Goal: Information Seeking & Learning: Learn about a topic

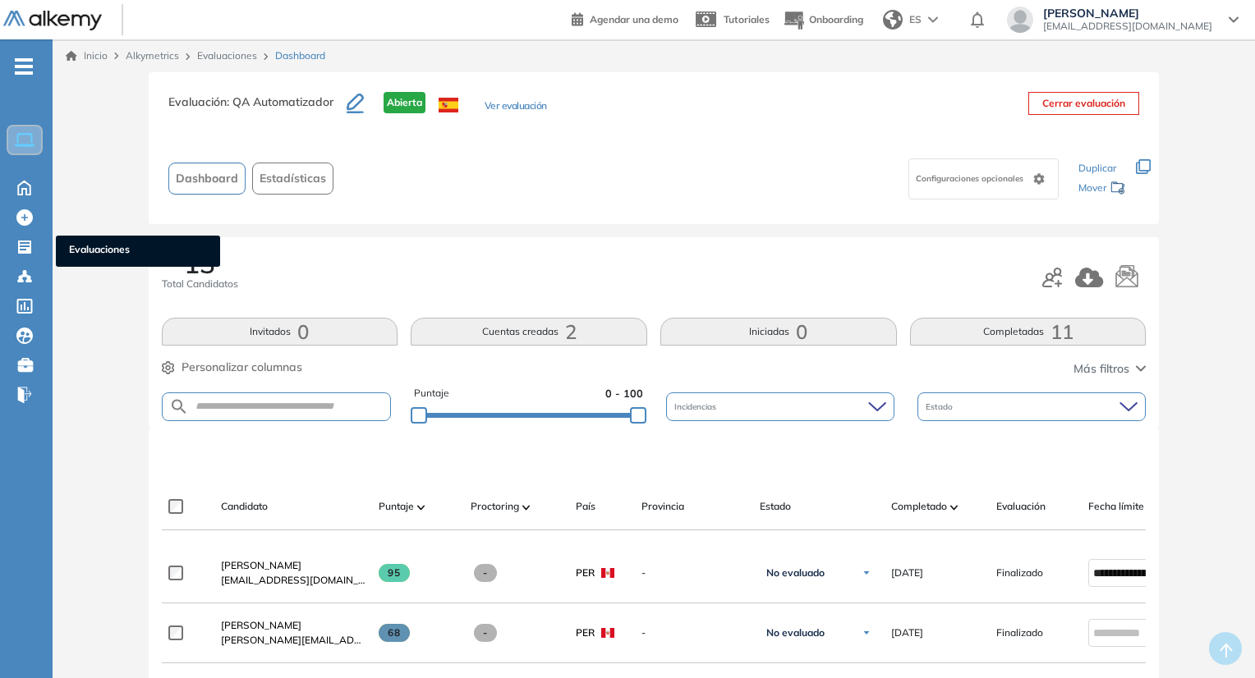
click at [108, 247] on span "Evaluaciones" at bounding box center [138, 251] width 138 height 18
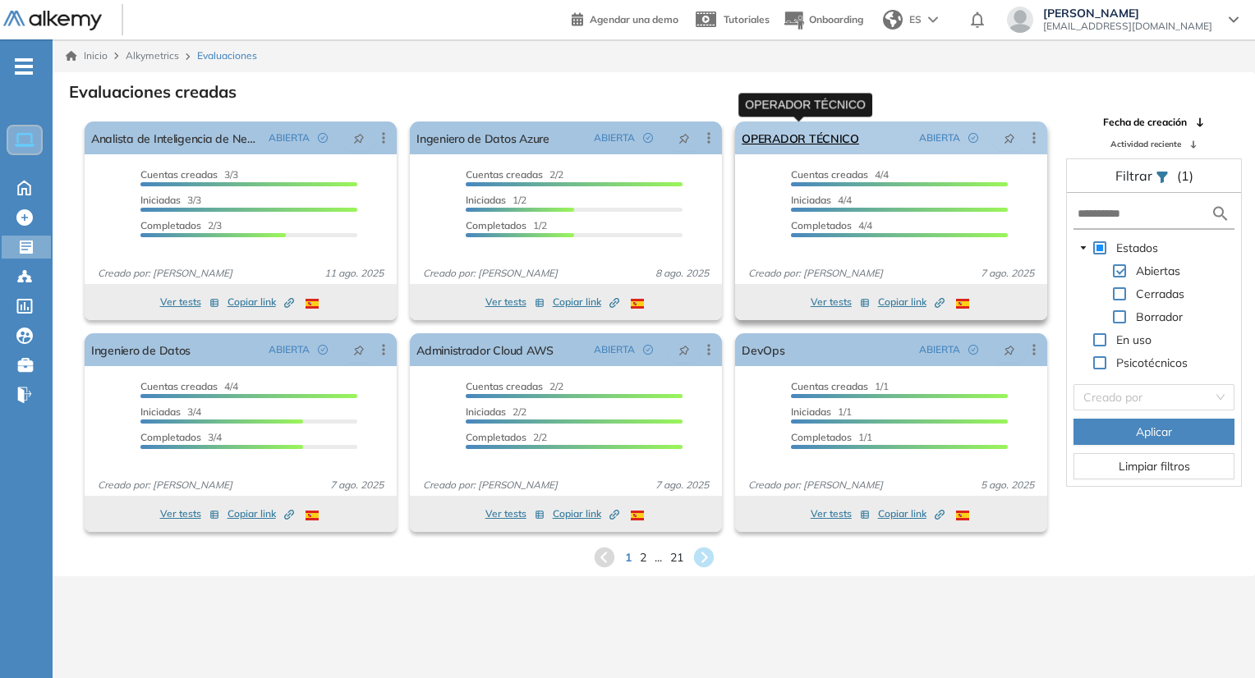
click at [784, 131] on link "OPERADOR TÉCNICO" at bounding box center [799, 138] width 117 height 33
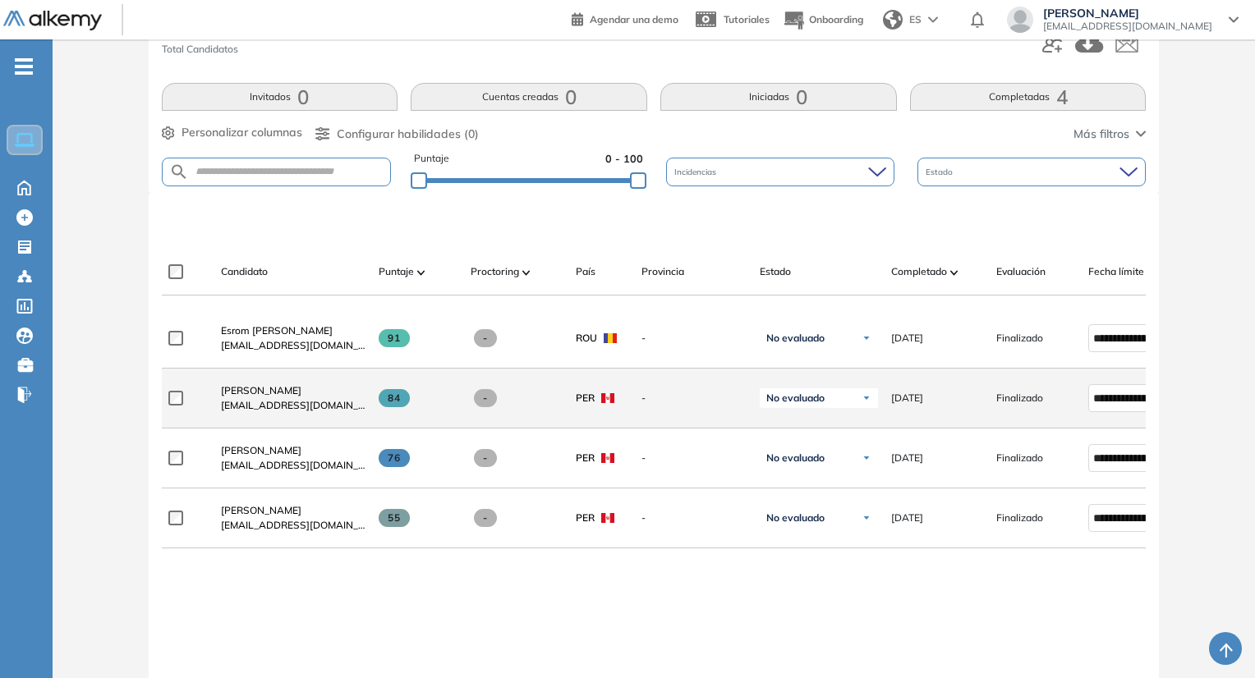
scroll to position [246, 0]
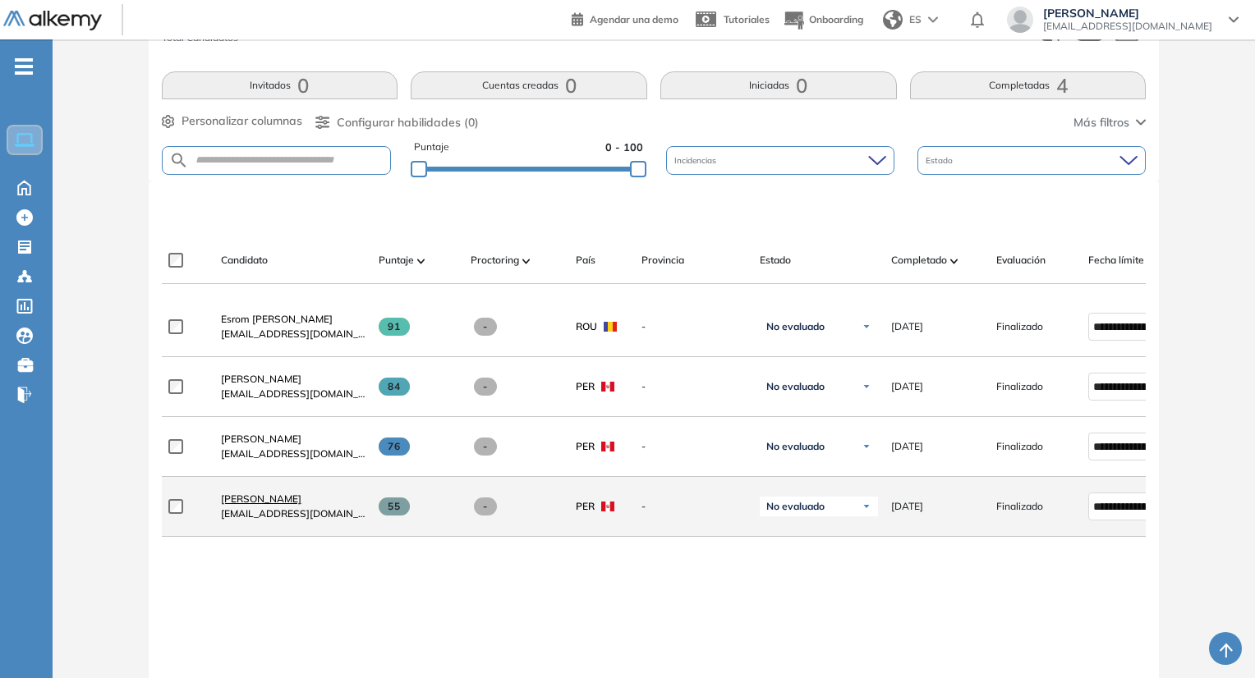
click at [268, 503] on span "[PERSON_NAME]" at bounding box center [261, 499] width 80 height 12
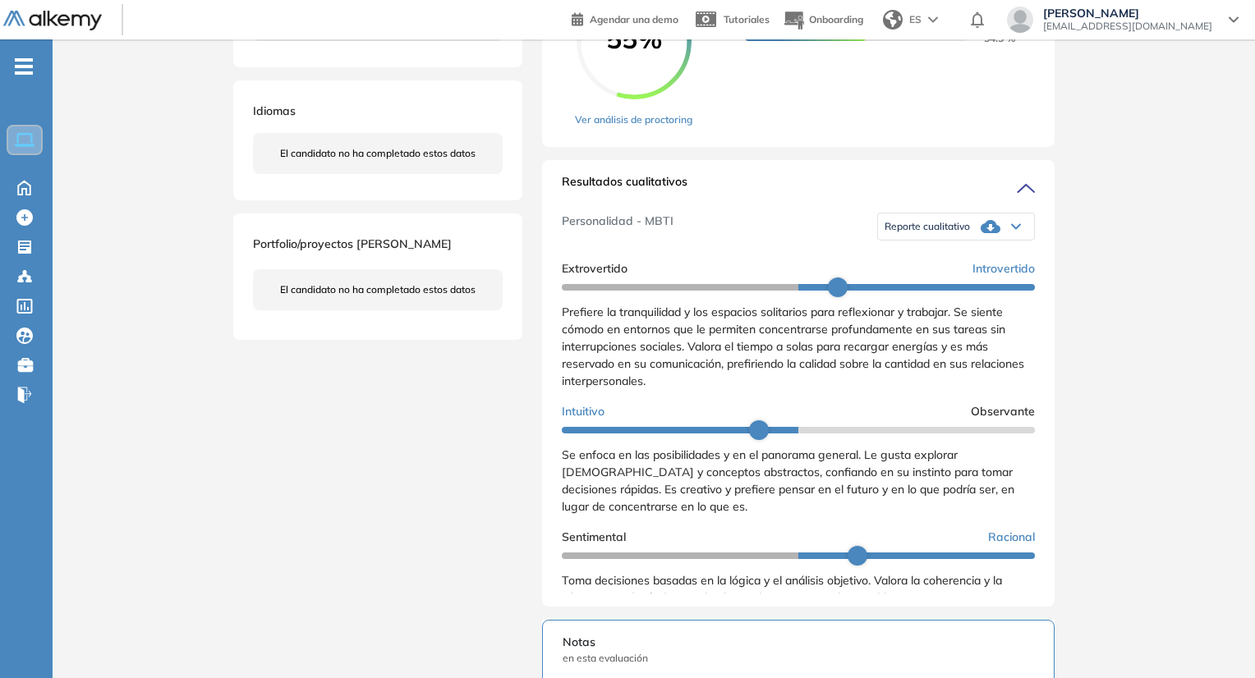
scroll to position [411, 0]
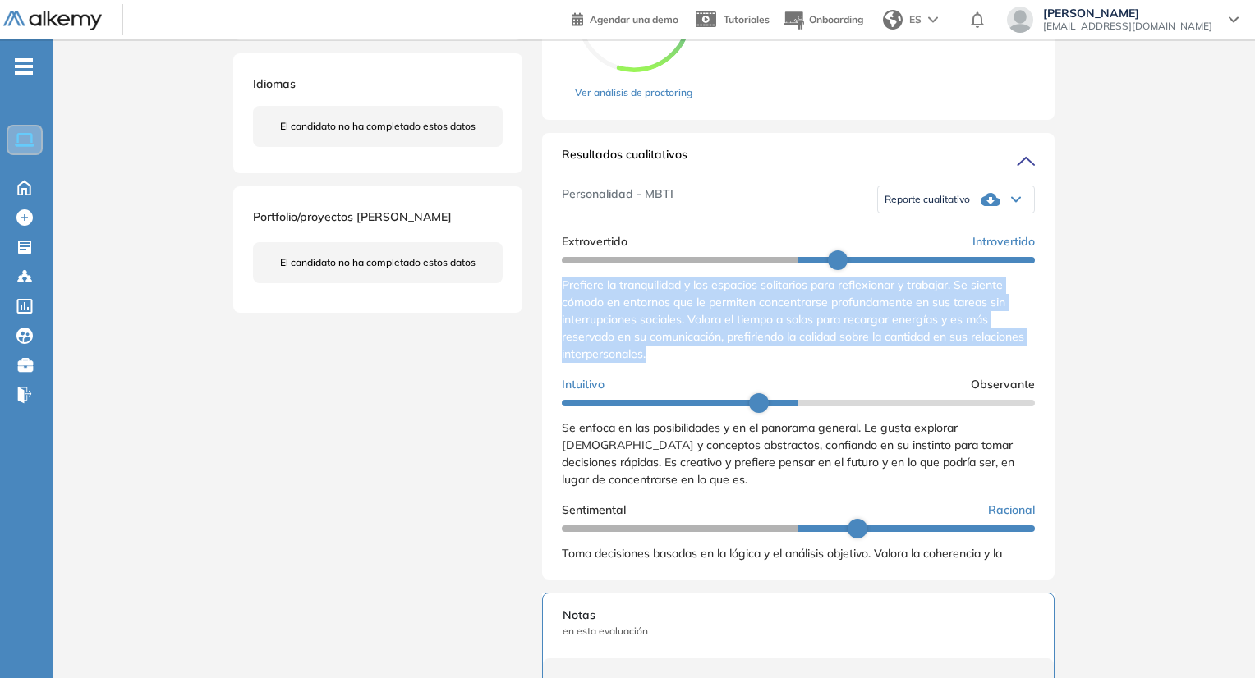
drag, startPoint x: 562, startPoint y: 296, endPoint x: 735, endPoint y: 369, distance: 188.0
click at [735, 363] on div "Prefiere la tranquilidad y los espacios solitarios para reflexionar y trabajar.…" at bounding box center [798, 320] width 473 height 86
copy span "Prefiere la tranquilidad y los espacios solitarios para reflexionar y trabajar.…"
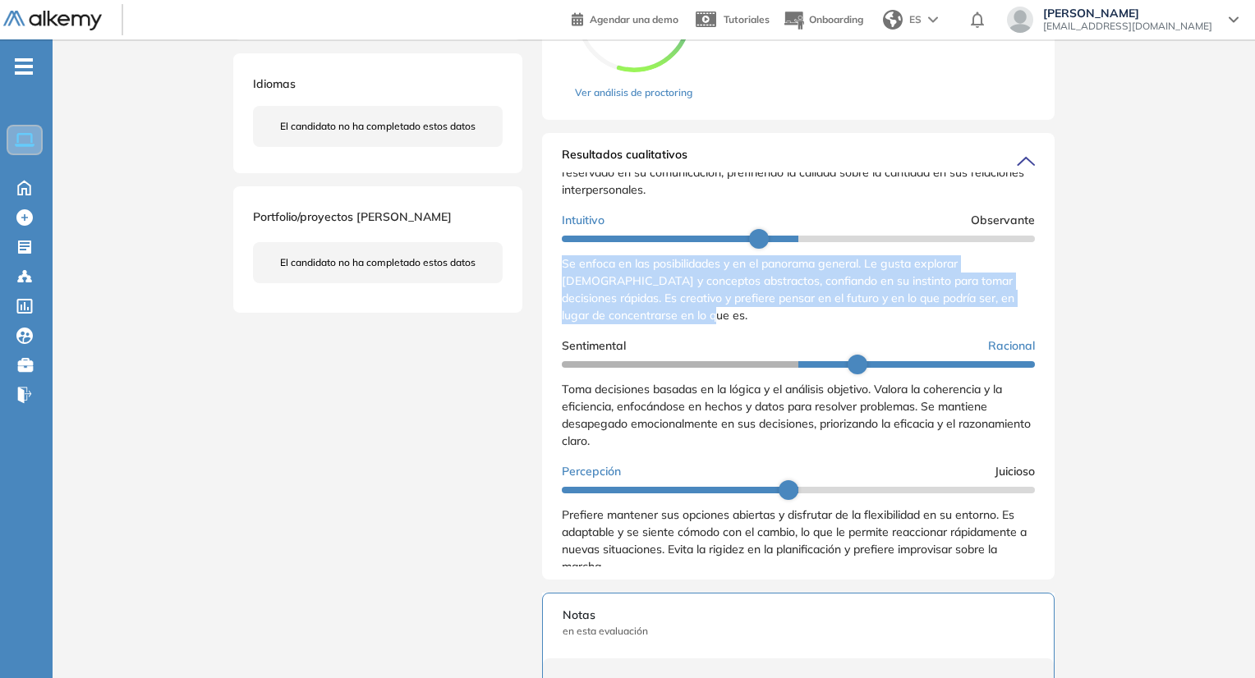
drag, startPoint x: 554, startPoint y: 284, endPoint x: 703, endPoint y: 335, distance: 157.1
click at [703, 335] on div "Resultados cualitativos Personalidad - MBTI Reporte cualitativo Reporte con Afi…" at bounding box center [798, 356] width 512 height 447
copy span "Se enfoca en las posibilidades y en el panorama general. Le gusta explorar [DEM…"
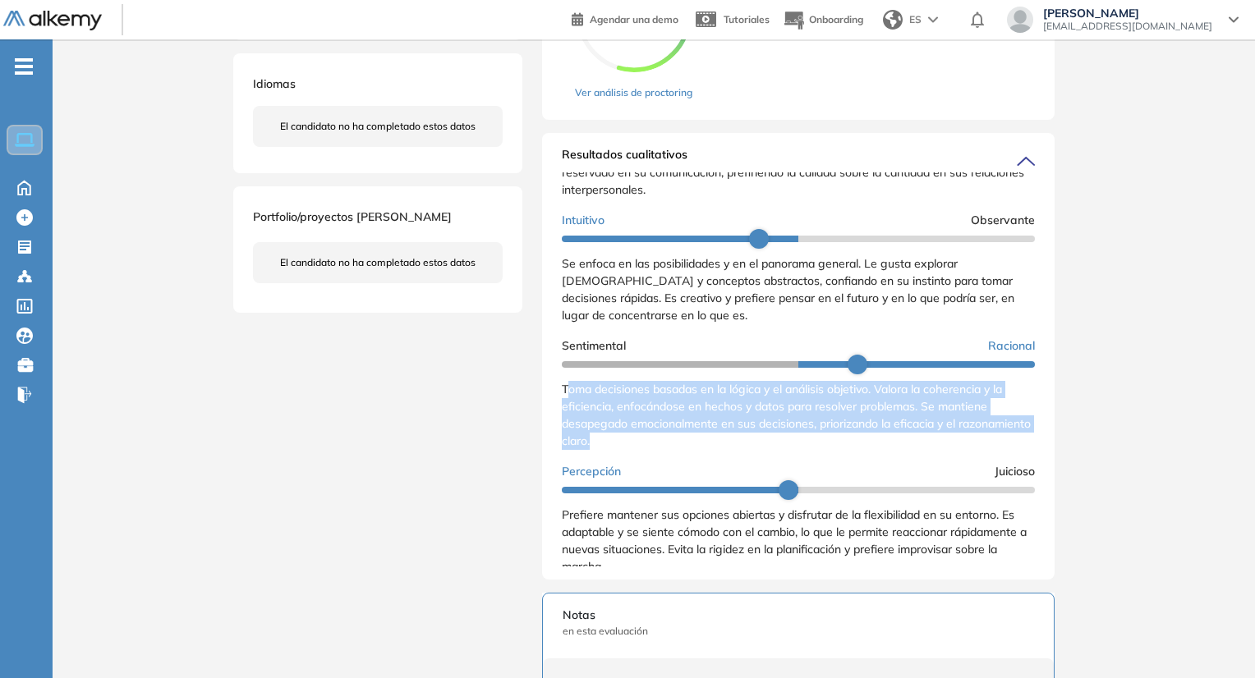
drag, startPoint x: 565, startPoint y: 405, endPoint x: 681, endPoint y: 454, distance: 125.8
click at [681, 450] on div "Toma decisiones basadas en la lógica y el análisis objetivo. Valora la coherenc…" at bounding box center [798, 415] width 473 height 69
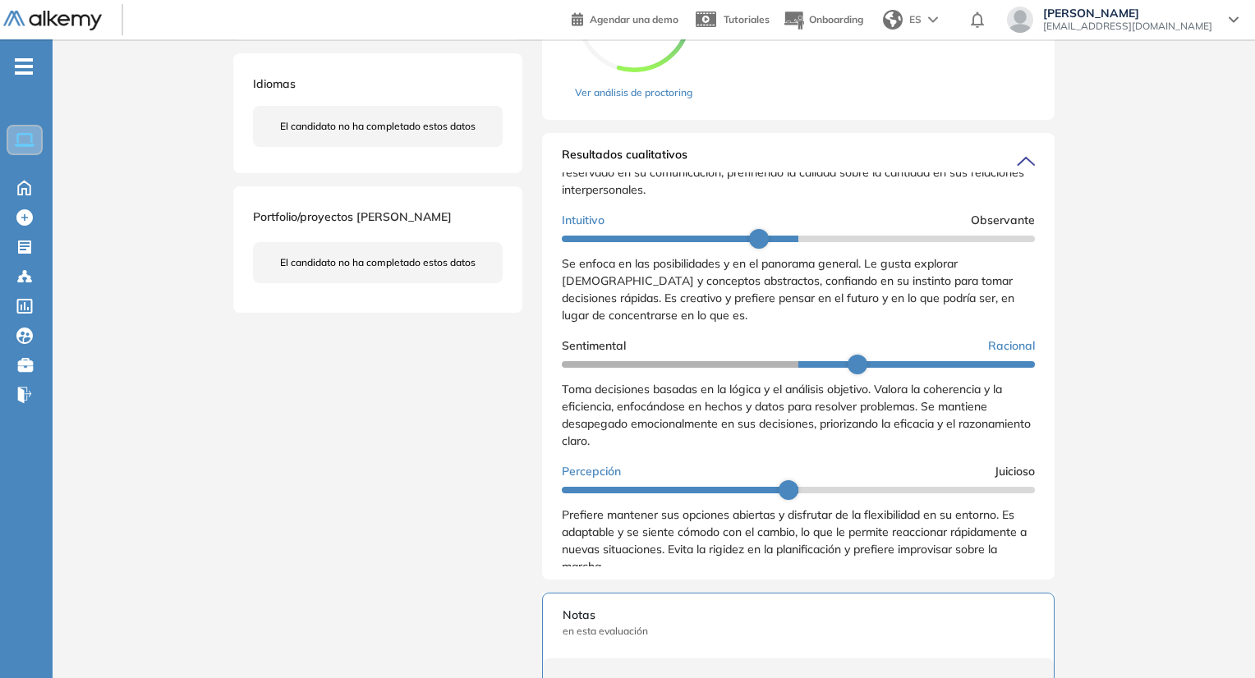
click at [562, 408] on span "Toma decisiones basadas en la lógica y el análisis objetivo. Valora la coherenc…" at bounding box center [796, 415] width 469 height 67
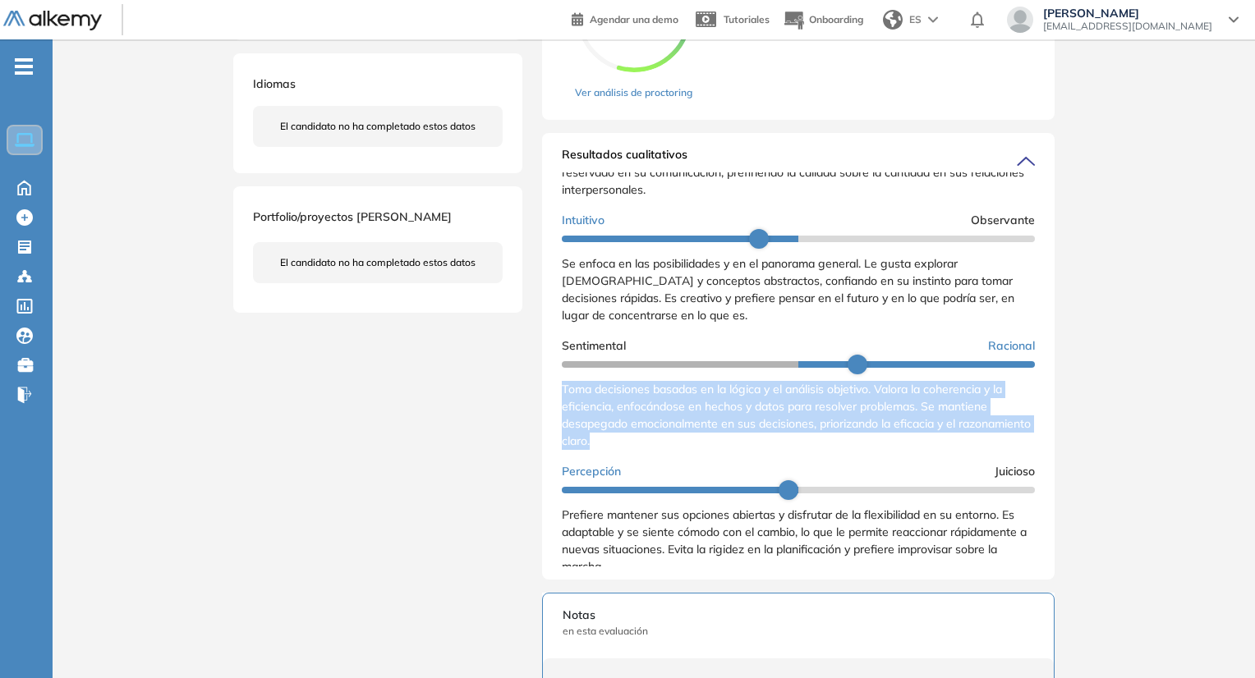
drag, startPoint x: 561, startPoint y: 405, endPoint x: 671, endPoint y: 460, distance: 123.0
click at [671, 460] on div "Resultados cualitativos Personalidad - MBTI Reporte cualitativo Reporte con Afi…" at bounding box center [798, 356] width 512 height 447
copy span "Toma decisiones basadas en la lógica y el análisis objetivo. Valora la coherenc…"
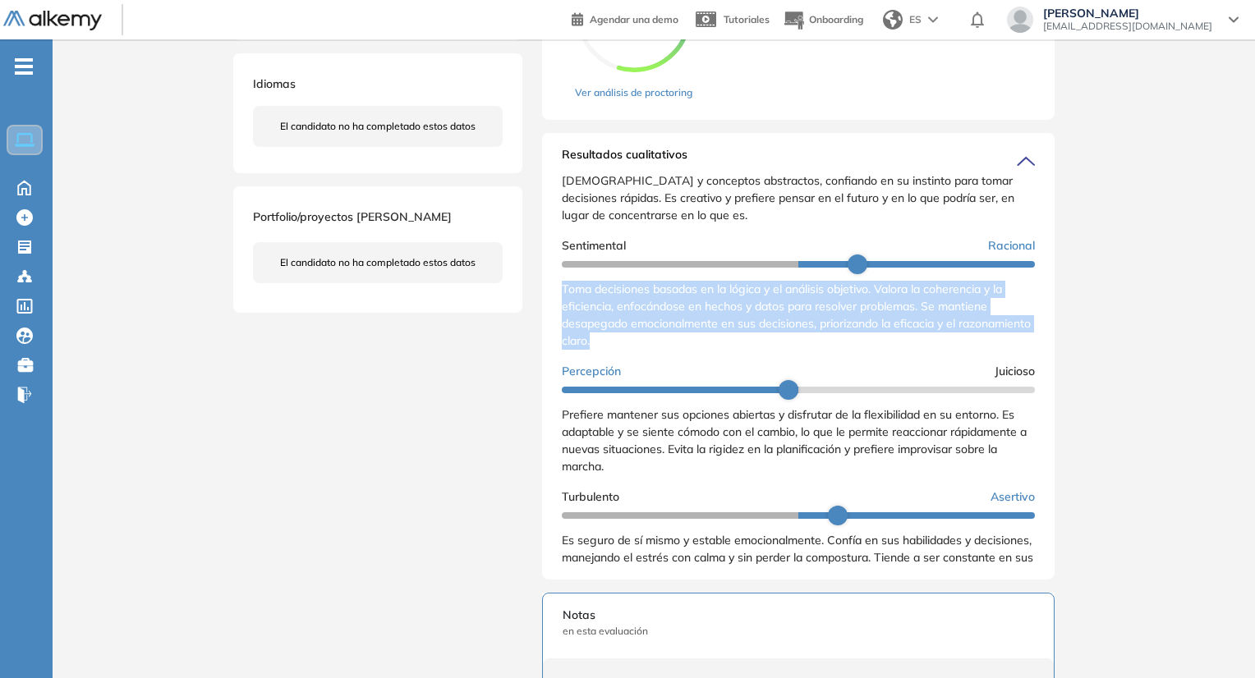
scroll to position [305, 0]
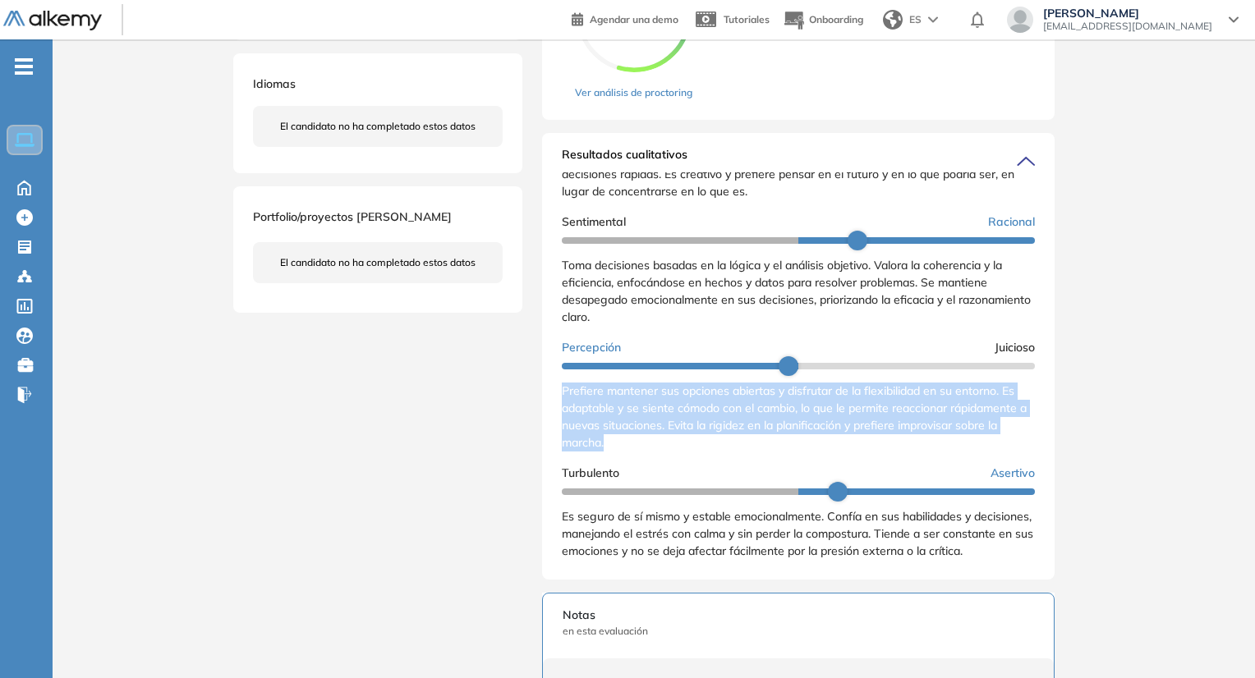
drag, startPoint x: 558, startPoint y: 390, endPoint x: 661, endPoint y: 447, distance: 117.6
click at [661, 447] on div "Resultados cualitativos Personalidad - MBTI Reporte cualitativo Reporte con Afi…" at bounding box center [798, 356] width 512 height 447
copy span "Prefiere mantener sus opciones abiertas y disfrutar de la flexibilidad en su en…"
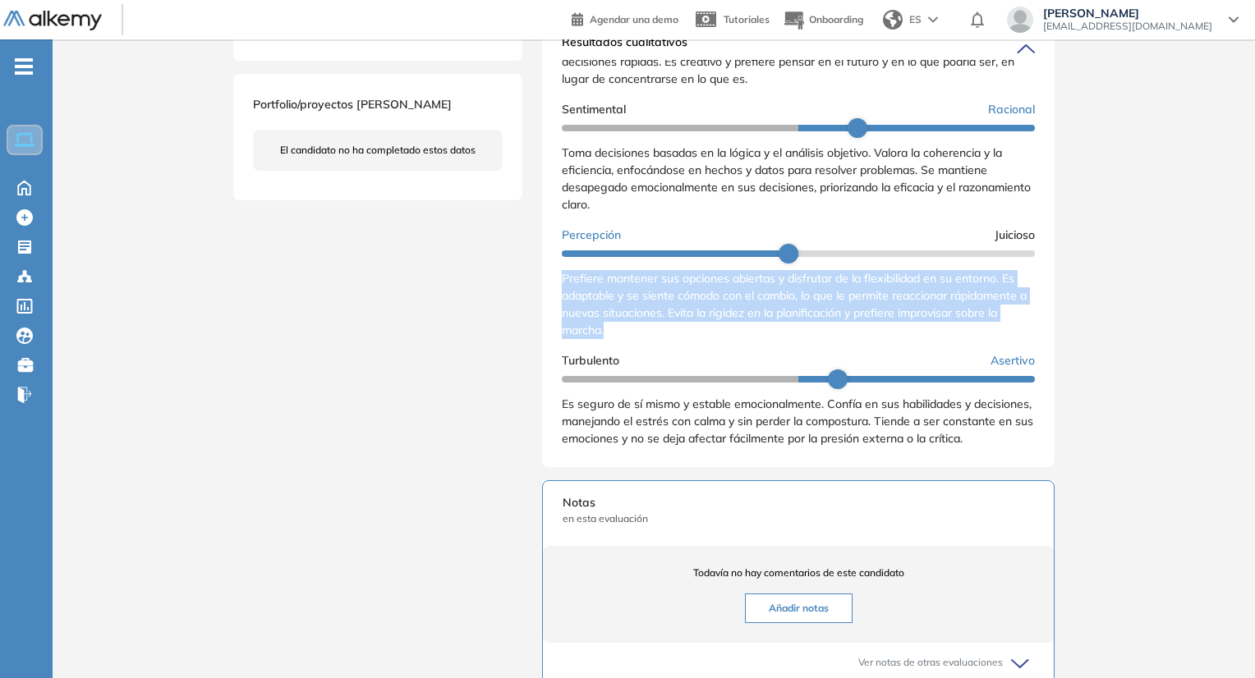
scroll to position [575, 0]
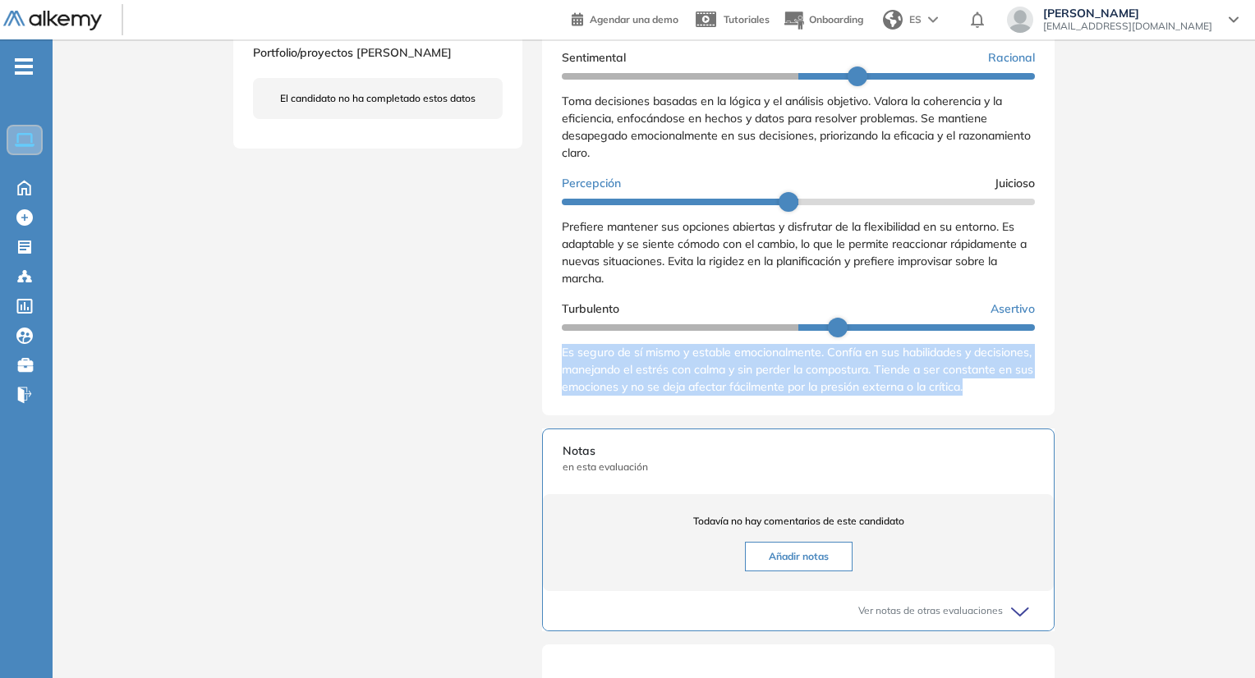
drag, startPoint x: 555, startPoint y: 356, endPoint x: 622, endPoint y: 408, distance: 85.4
click at [622, 408] on div "Resultados cualitativos Personalidad - MBTI Reporte cualitativo Reporte con Afi…" at bounding box center [798, 192] width 512 height 447
copy span "Es seguro de sí mismo y estable emocionalmente. Confía en sus habilidades y dec…"
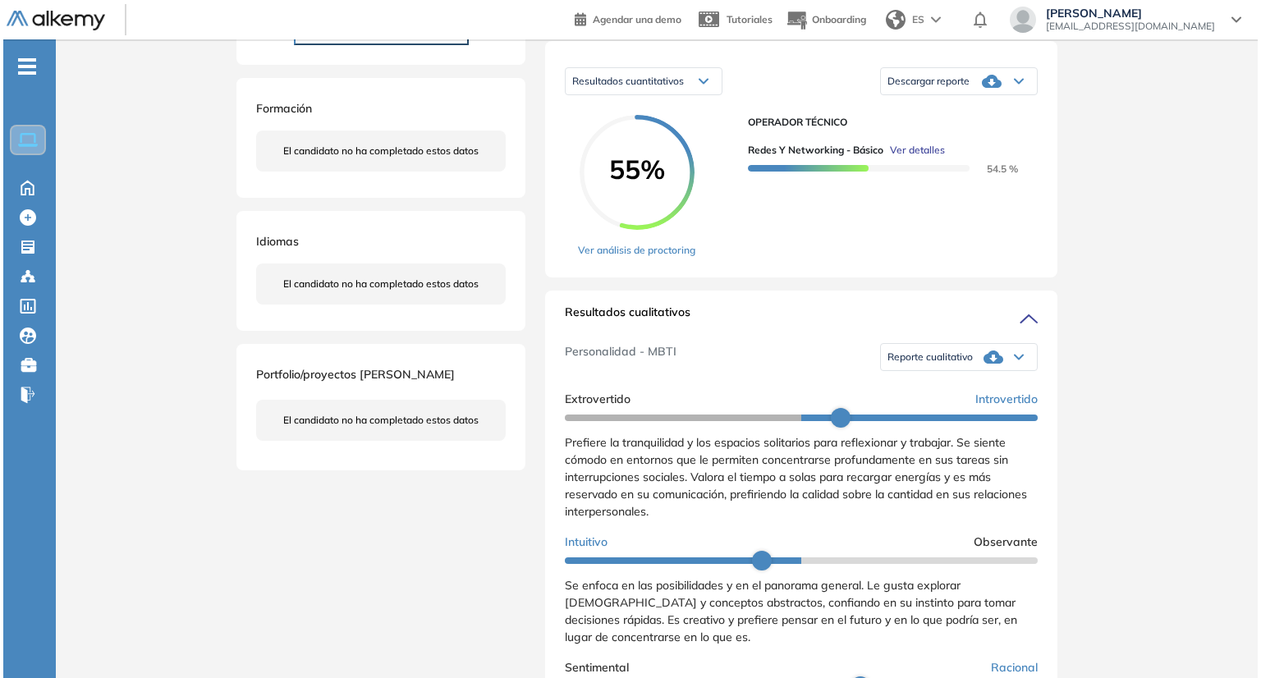
scroll to position [164, 0]
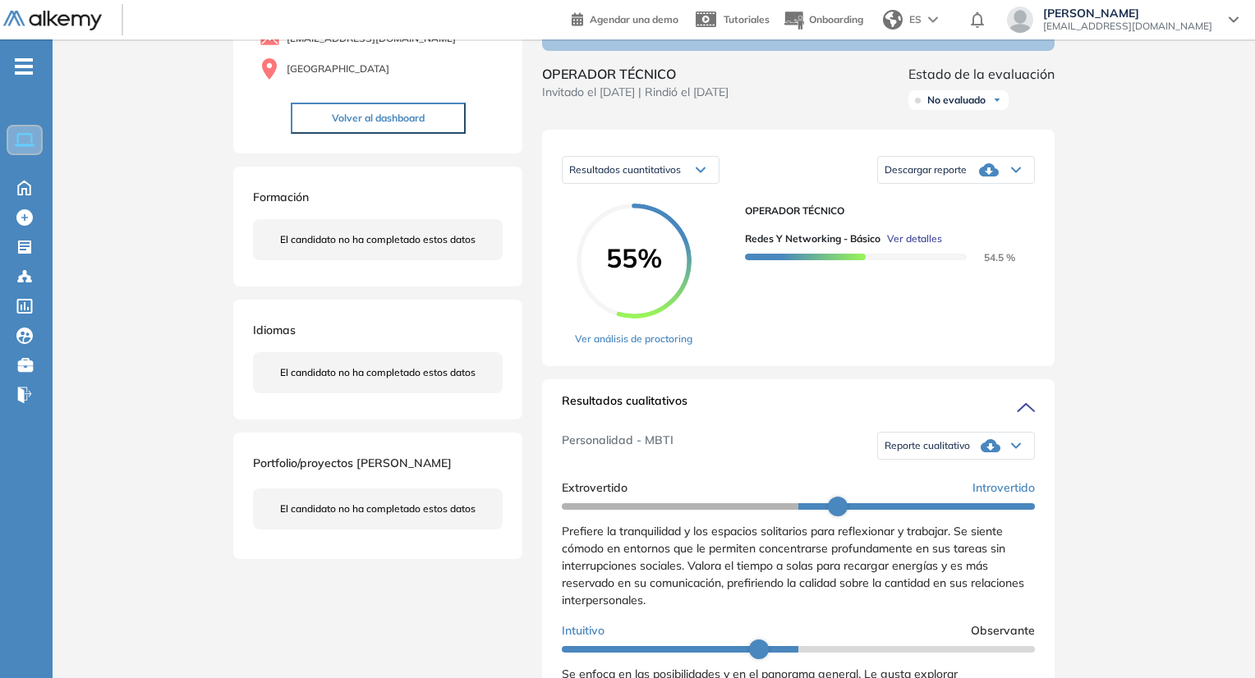
click at [893, 246] on span "Ver detalles" at bounding box center [914, 239] width 55 height 15
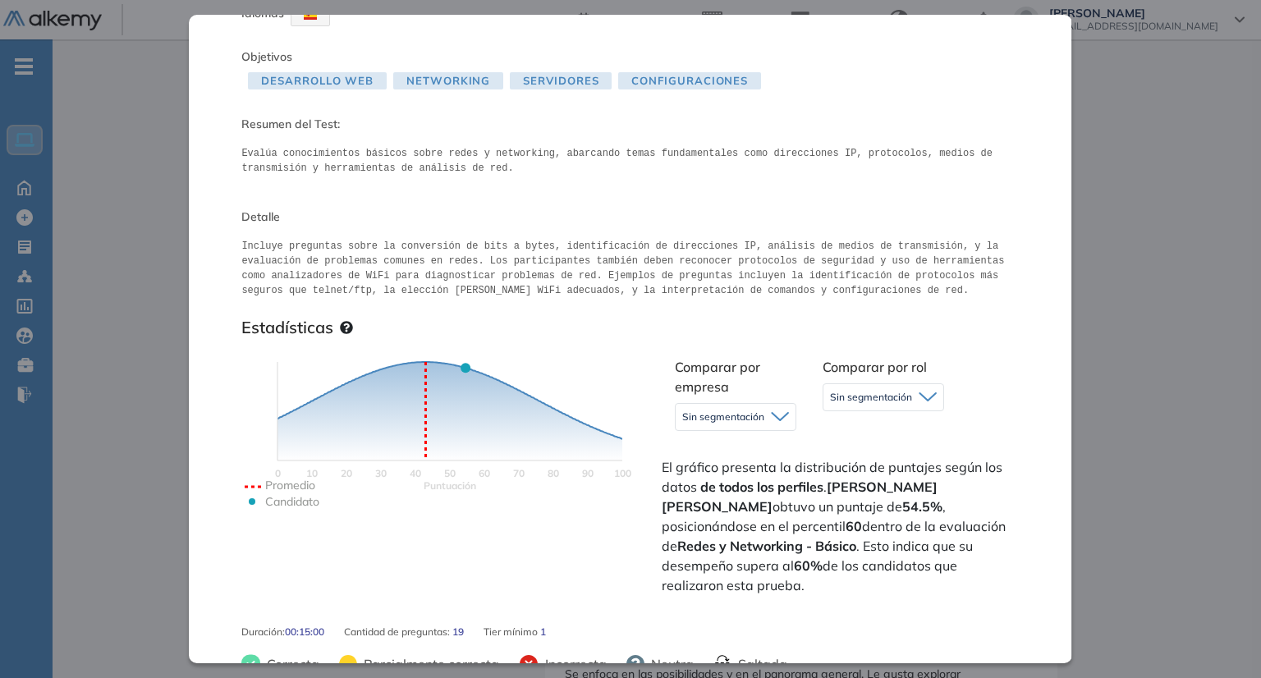
scroll to position [82, 0]
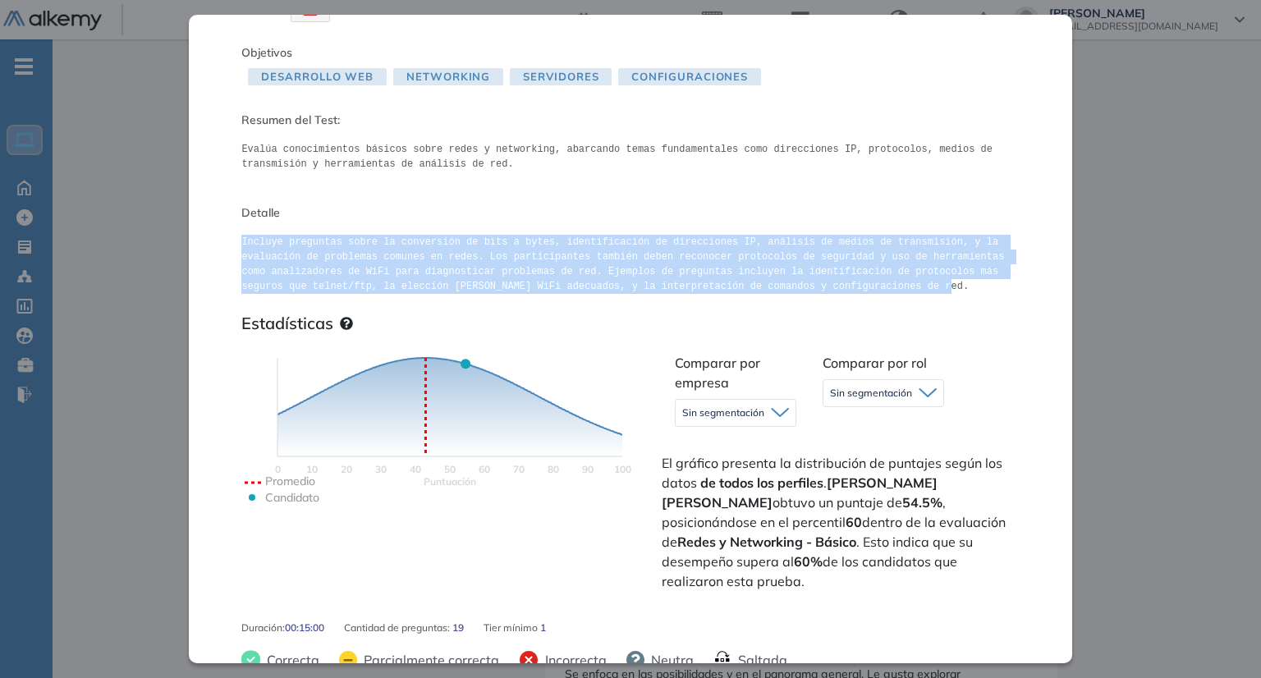
drag, startPoint x: 239, startPoint y: 246, endPoint x: 751, endPoint y: 295, distance: 514.7
click at [751, 295] on div "Redes y Networking - Básico Infraestructura Básico Idiomas Objetivos Desarrollo…" at bounding box center [630, 339] width 883 height 648
copy pre "Incluye preguntas sobre la conversión de bits a bytes, identificación de direcc…"
